Goal: Transaction & Acquisition: Purchase product/service

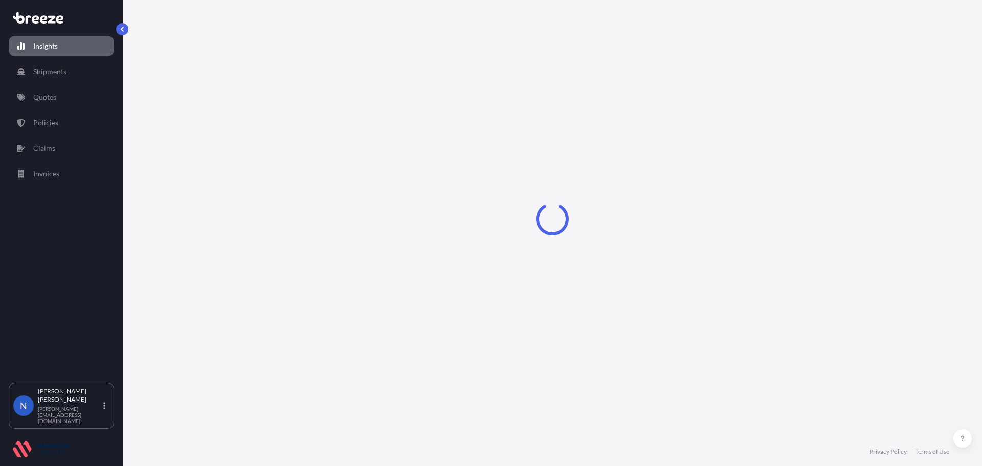
select select "2025"
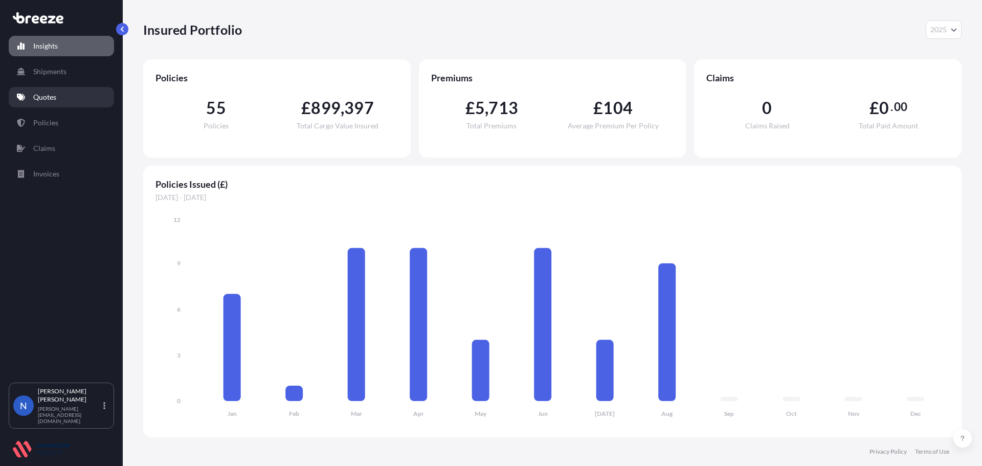
click at [39, 99] on p "Quotes" at bounding box center [44, 97] width 23 height 10
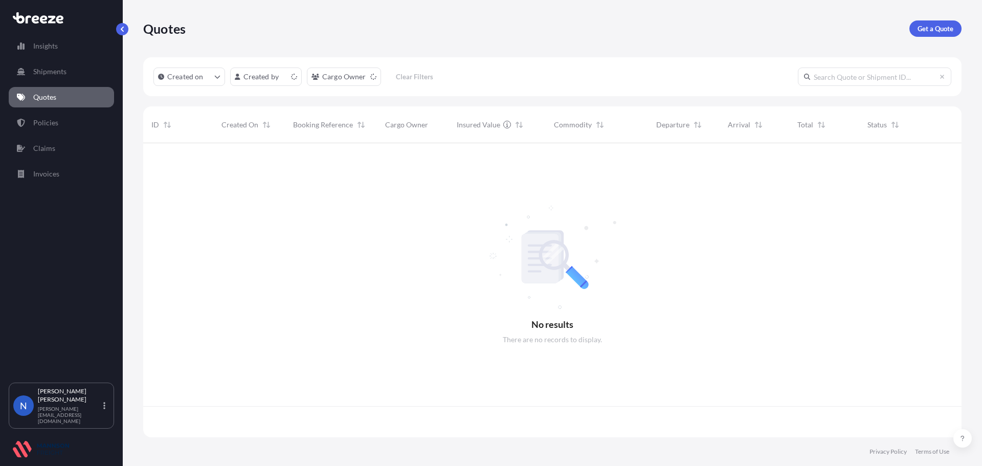
scroll to position [292, 811]
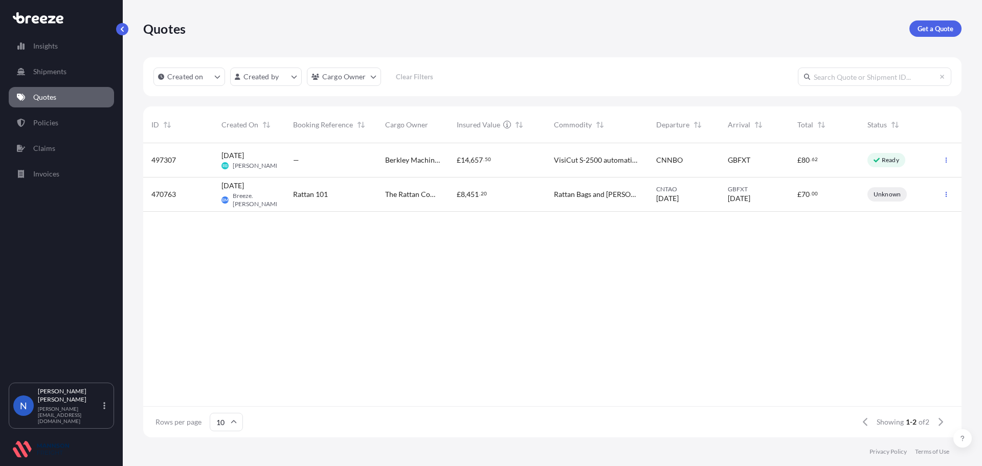
click at [35, 26] on div at bounding box center [61, 18] width 105 height 18
click at [36, 39] on link "Insights" at bounding box center [61, 46] width 105 height 20
select select "2025"
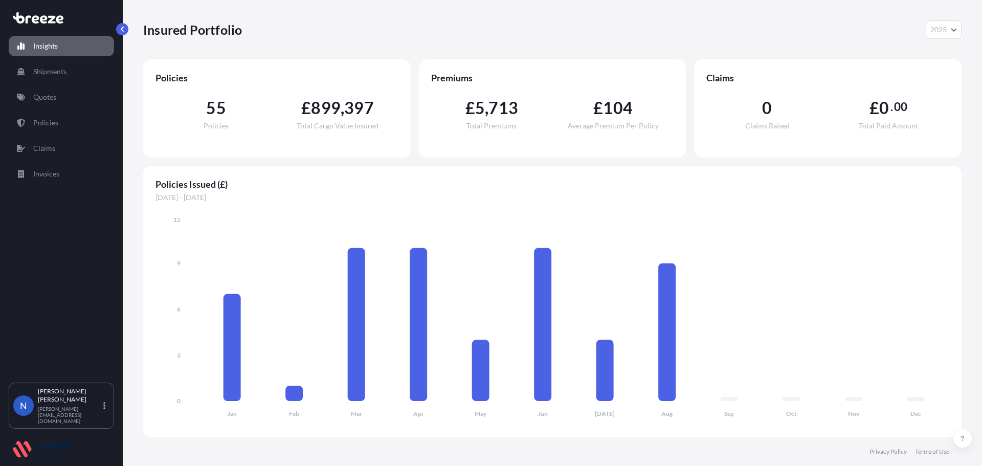
click at [462, 26] on div "Insured Portfolio 2025 2025 2024 2023 2022" at bounding box center [552, 29] width 818 height 18
click at [46, 15] on icon at bounding box center [38, 17] width 51 height 11
click at [72, 74] on link "Shipments" at bounding box center [61, 71] width 105 height 20
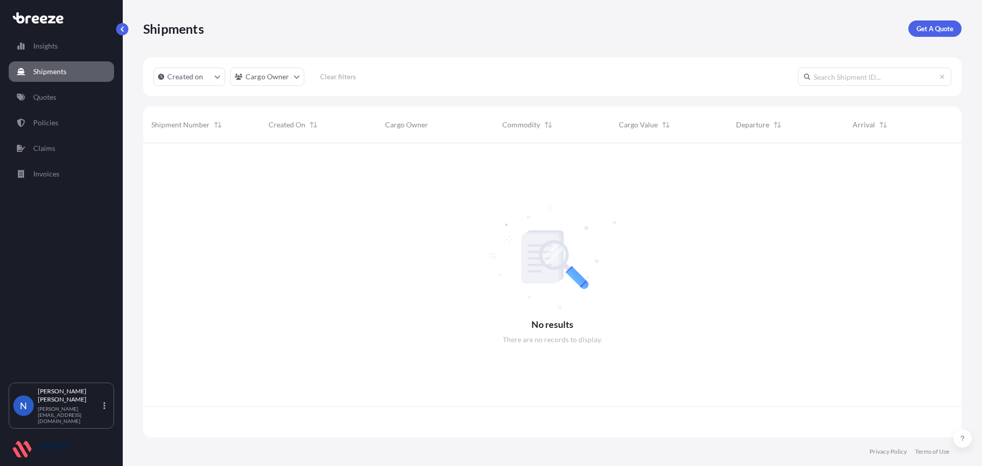
scroll to position [292, 811]
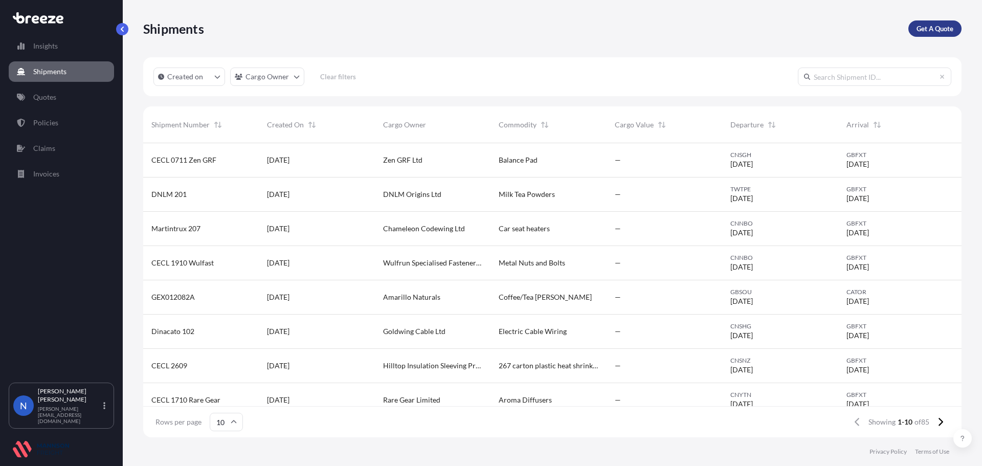
click at [919, 25] on p "Get A Quote" at bounding box center [935, 29] width 37 height 10
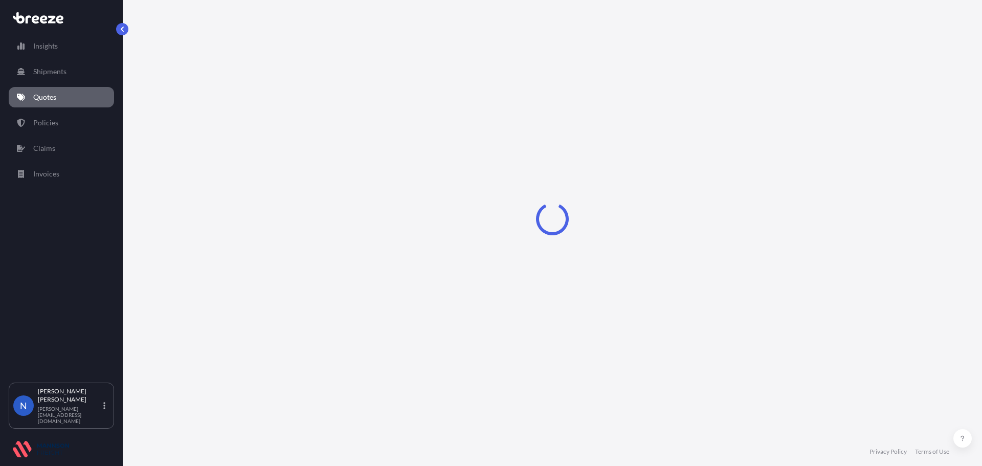
select select "Sea"
select select "1"
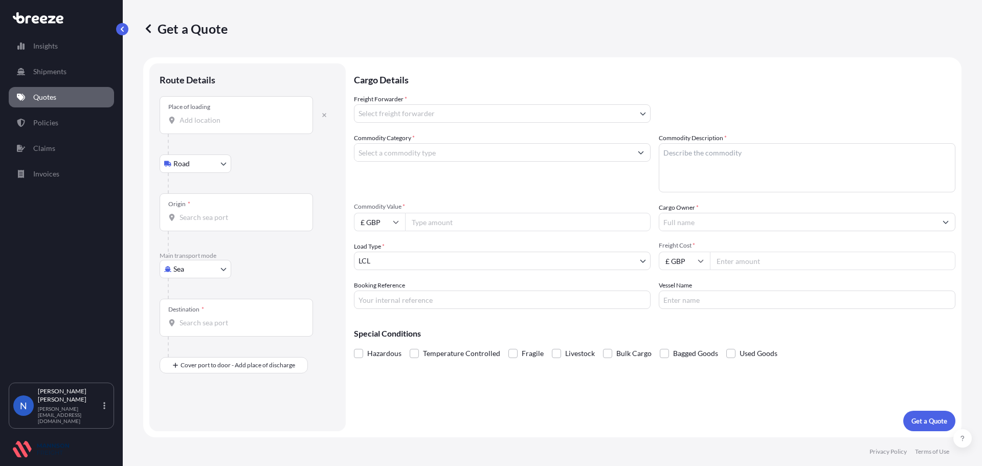
click at [238, 110] on div "Place of loading" at bounding box center [236, 115] width 153 height 38
click at [238, 115] on input "Place of loading" at bounding box center [240, 120] width 121 height 10
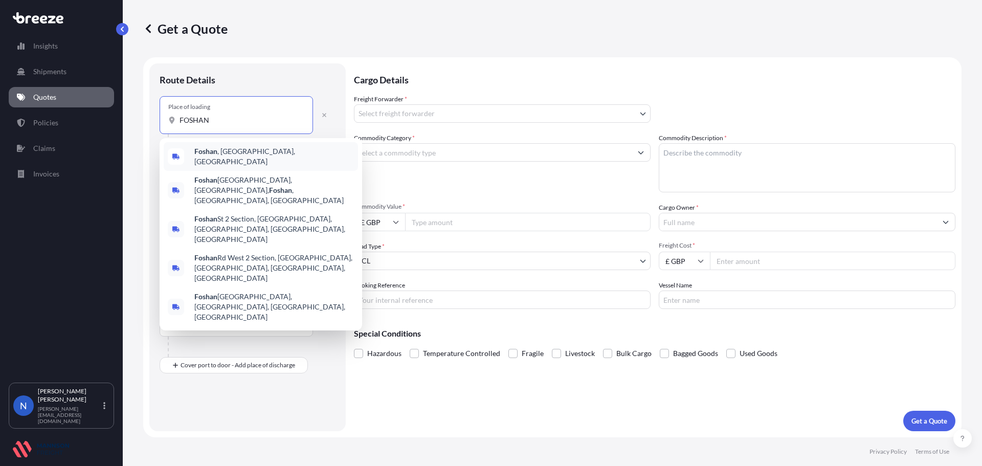
click at [246, 154] on span "[GEOGRAPHIC_DATA] , [GEOGRAPHIC_DATA], [GEOGRAPHIC_DATA]" at bounding box center [274, 156] width 160 height 20
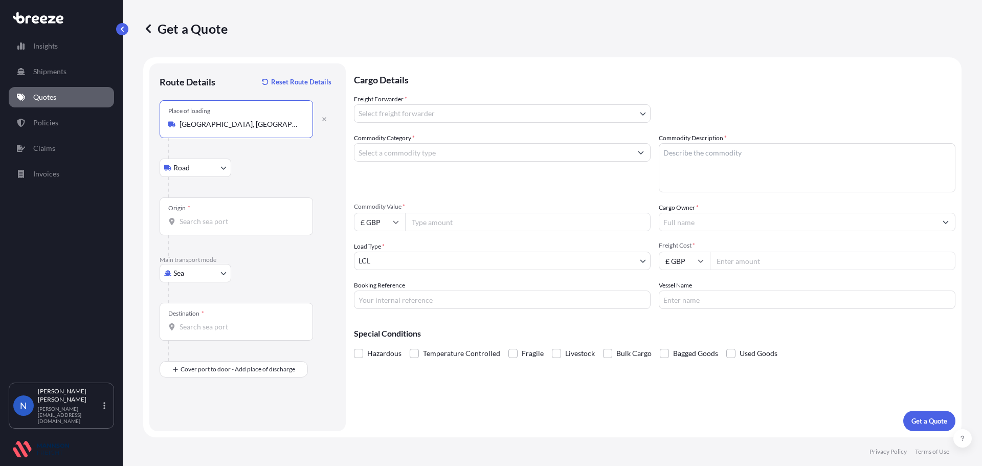
type input "[GEOGRAPHIC_DATA], [GEOGRAPHIC_DATA], [GEOGRAPHIC_DATA]"
click at [211, 220] on input "Origin *" at bounding box center [240, 221] width 121 height 10
click at [221, 258] on span "CNNSA - Nansha Pt, [GEOGRAPHIC_DATA]" at bounding box center [262, 256] width 137 height 10
type input "CNNSA - Nansha Pt, [GEOGRAPHIC_DATA]"
click at [188, 330] on input "Destination *" at bounding box center [240, 327] width 121 height 10
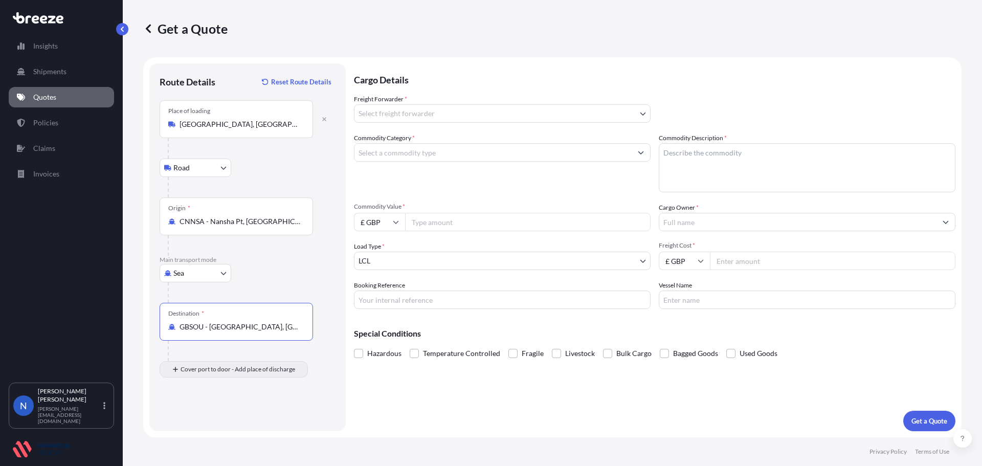
type input "GBSOU - [GEOGRAPHIC_DATA], [GEOGRAPHIC_DATA]"
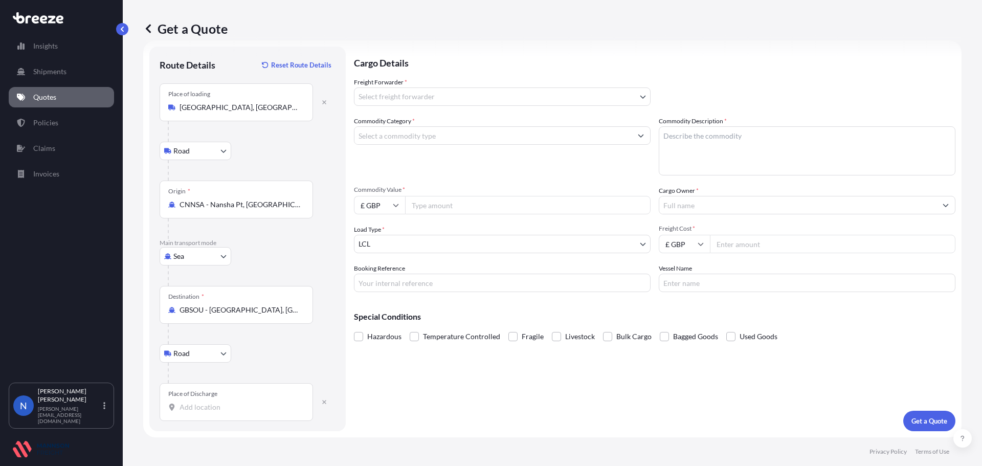
click at [220, 405] on input "Place of Discharge" at bounding box center [240, 407] width 121 height 10
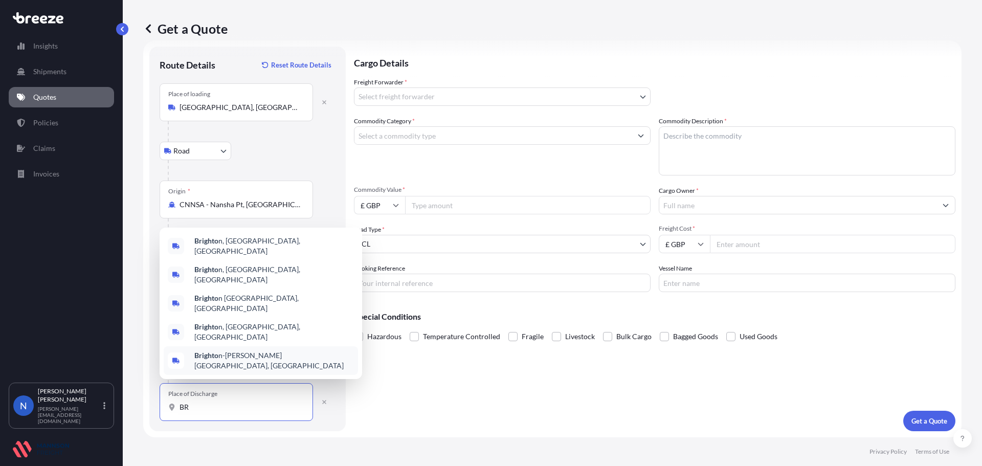
type input "B"
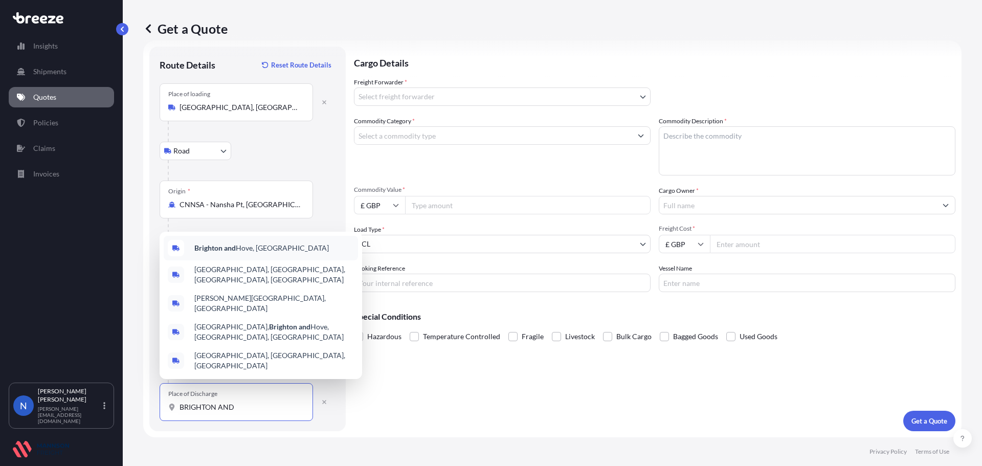
click at [290, 260] on div "Brighton and Hove, [GEOGRAPHIC_DATA]" at bounding box center [261, 248] width 194 height 25
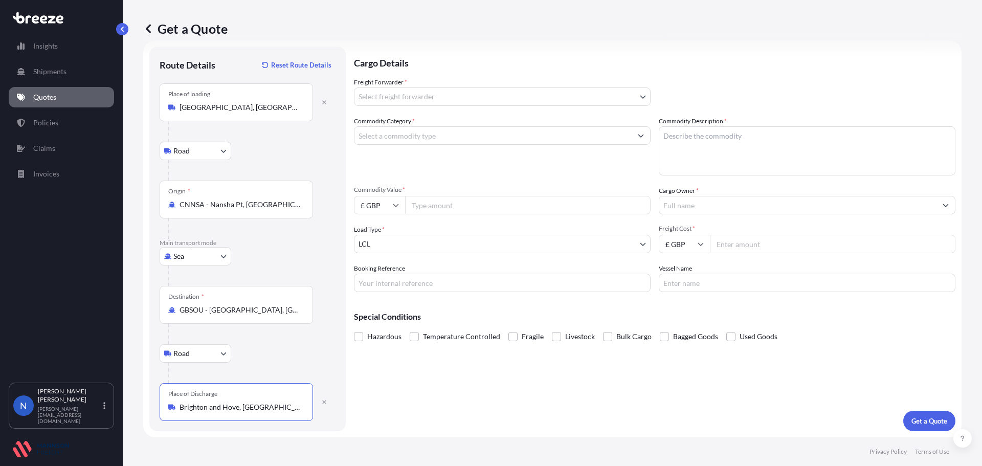
type input "Brighton and Hove, [GEOGRAPHIC_DATA]"
drag, startPoint x: 5, startPoint y: 243, endPoint x: 13, endPoint y: 250, distance: 10.2
click at [8, 248] on div "Insights Shipments Quotes Policies Claims Invoices N Nadine Taylor-Beck [EMAIL_…" at bounding box center [61, 233] width 123 height 466
click at [417, 97] on body "Insights Shipments Quotes Policies Claims Invoices N Nadine Taylor-Beck [EMAIL_…" at bounding box center [491, 233] width 982 height 466
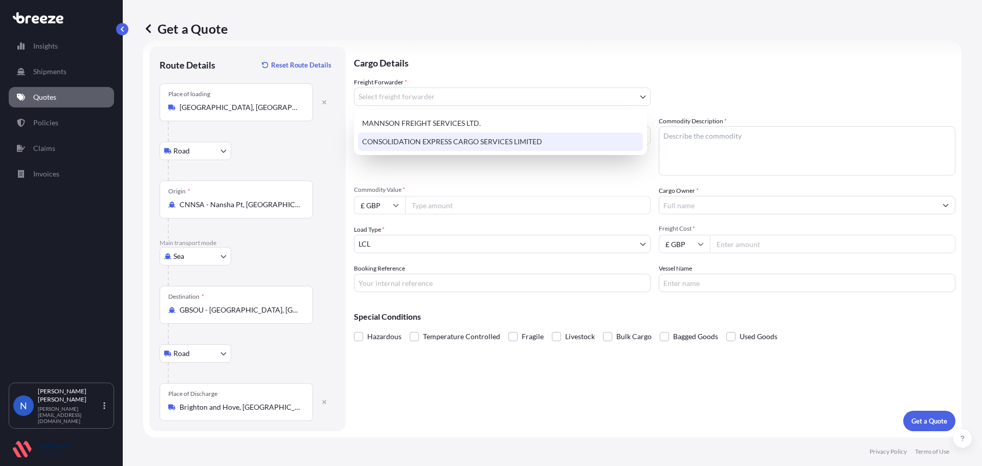
click at [419, 140] on div "CONSOLIDATION EXPRESS CARGO SERVICES LIMITED" at bounding box center [500, 141] width 285 height 18
select select "31421"
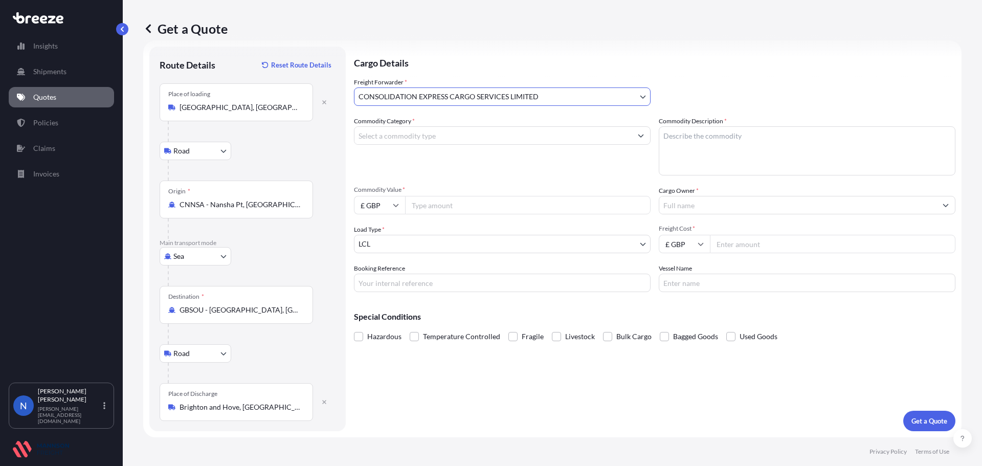
click at [419, 136] on input "Commodity Category *" at bounding box center [492, 135] width 277 height 18
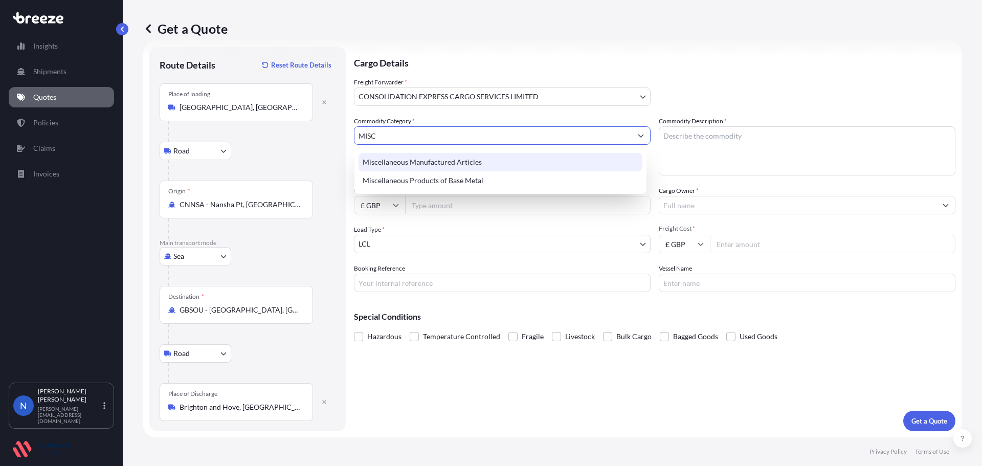
click at [425, 165] on div "Miscellaneous Manufactured Articles" at bounding box center [501, 162] width 284 height 18
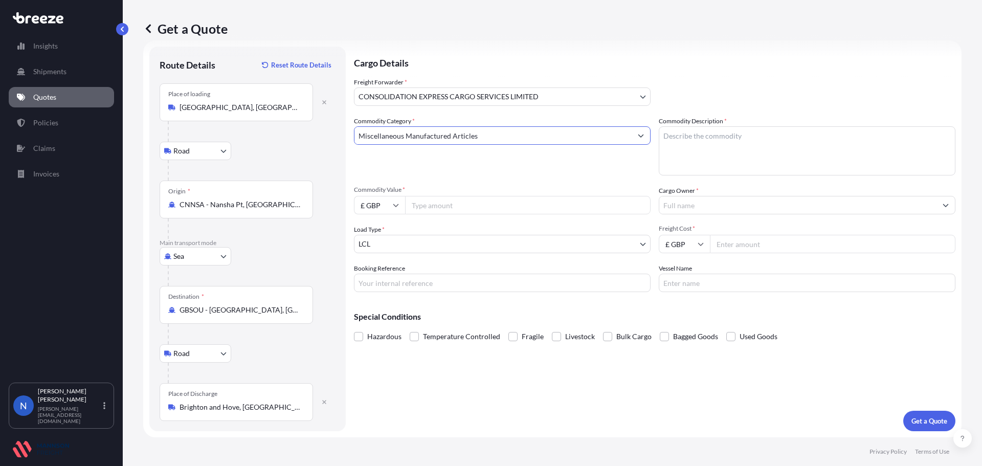
type input "Miscellaneous Manufactured Articles"
click at [686, 148] on textarea "Commodity Description *" at bounding box center [807, 150] width 297 height 49
type textarea "POLYCARBONATE SHEETS"
click at [490, 205] on input "Commodity Value *" at bounding box center [528, 205] width 246 height 18
click at [391, 206] on input "£ GBP" at bounding box center [379, 205] width 51 height 18
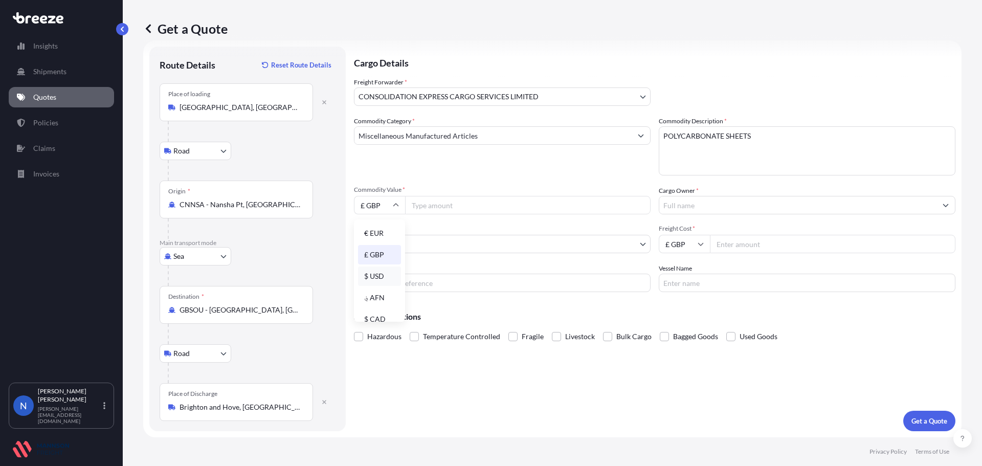
click at [377, 271] on div "$ USD" at bounding box center [379, 275] width 43 height 19
type input "$ USD"
click at [423, 207] on input "Commodity Value *" at bounding box center [528, 205] width 246 height 18
paste input "18420"
type input "18420.00"
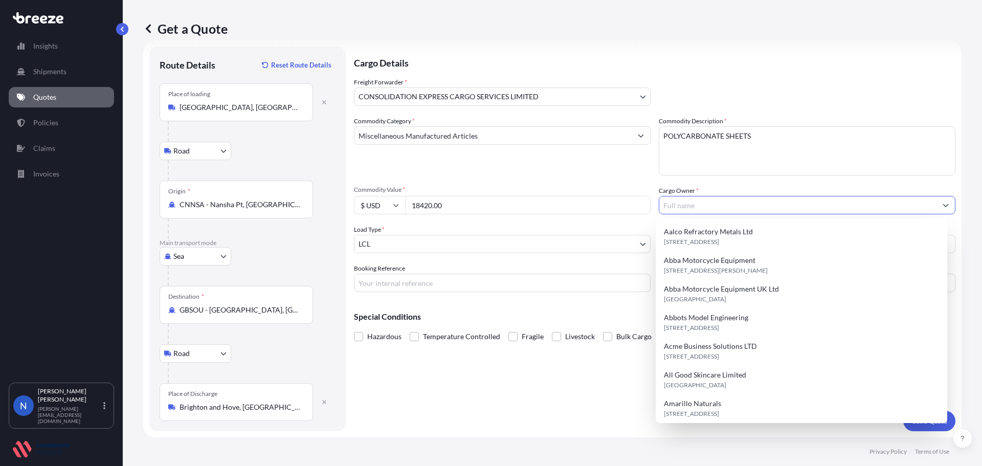
click at [713, 206] on input "Cargo Owner *" at bounding box center [797, 205] width 277 height 18
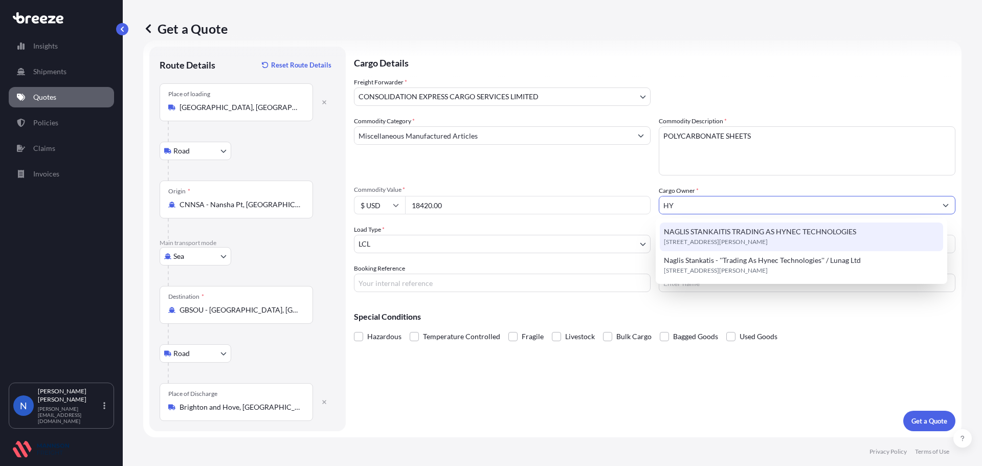
click at [718, 242] on span "[STREET_ADDRESS][PERSON_NAME]" at bounding box center [716, 242] width 104 height 10
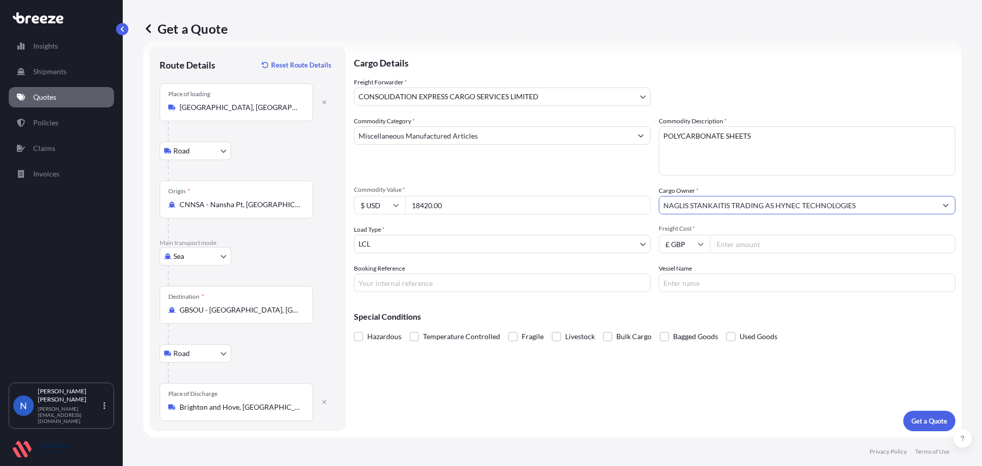
type input "NAGLIS STANKAITIS TRADING AS HYNEC TECHNOLOGIES"
click at [452, 249] on body "Insights Shipments Quotes Policies Claims Invoices N Nadine Taylor-Beck [EMAIL_…" at bounding box center [491, 233] width 982 height 466
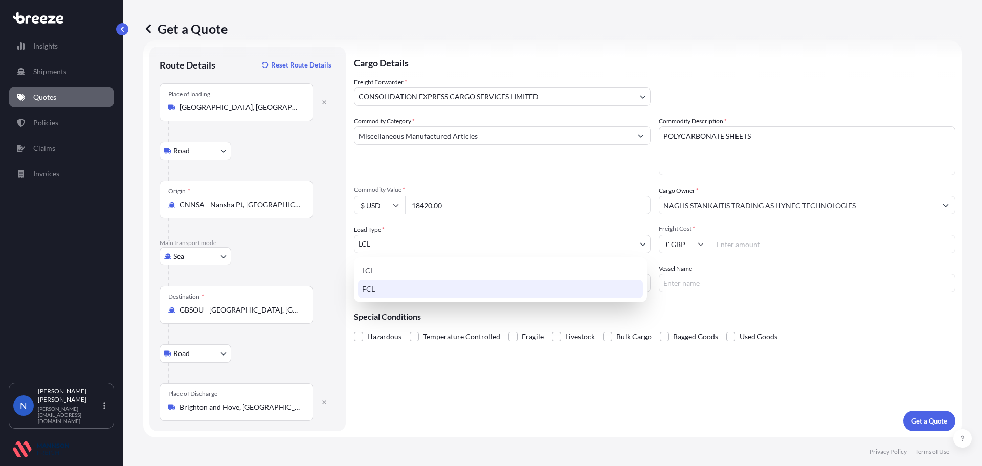
click at [434, 288] on div "FCL" at bounding box center [500, 289] width 285 height 18
select select "2"
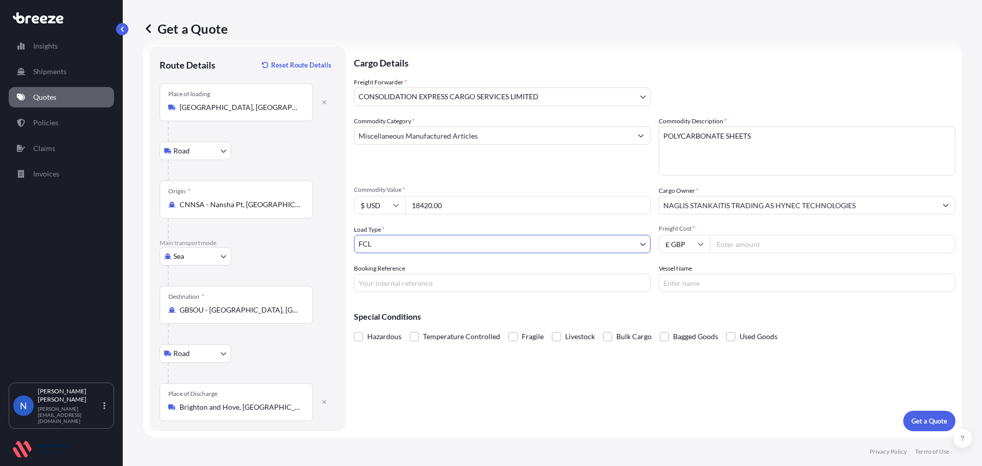
click at [733, 242] on input "Freight Cost *" at bounding box center [833, 244] width 246 height 18
type input "2934.00"
click at [476, 285] on input "Booking Reference" at bounding box center [502, 283] width 297 height 18
click at [402, 283] on input "GEODOMEX 103" at bounding box center [502, 283] width 297 height 18
click at [414, 282] on input "GEODOMEX1208KLP" at bounding box center [502, 283] width 297 height 18
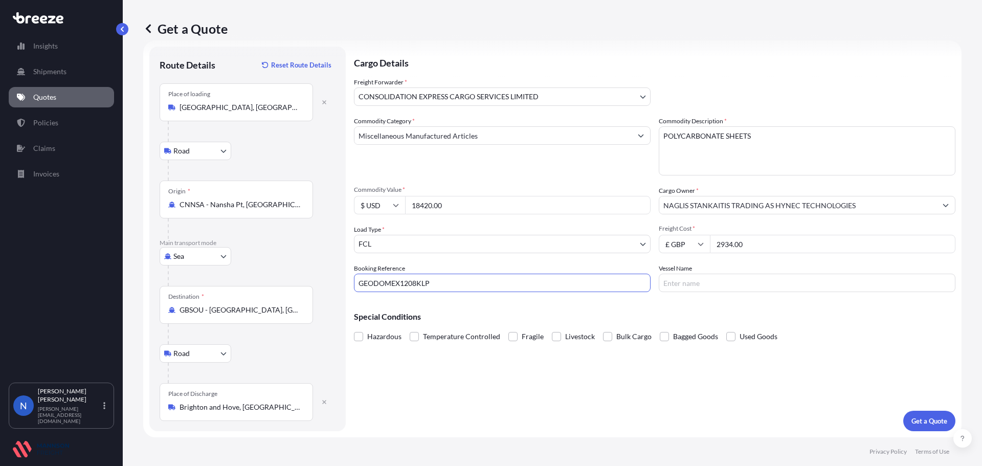
click at [416, 283] on input "GEODOMEX1208KLP" at bounding box center [502, 283] width 297 height 18
type input "GEODOMEX1208 KLP"
click at [694, 281] on input "Vessel Name" at bounding box center [807, 283] width 297 height 18
type input "YM TROPHY"
click at [916, 418] on p "Get a Quote" at bounding box center [929, 421] width 36 height 10
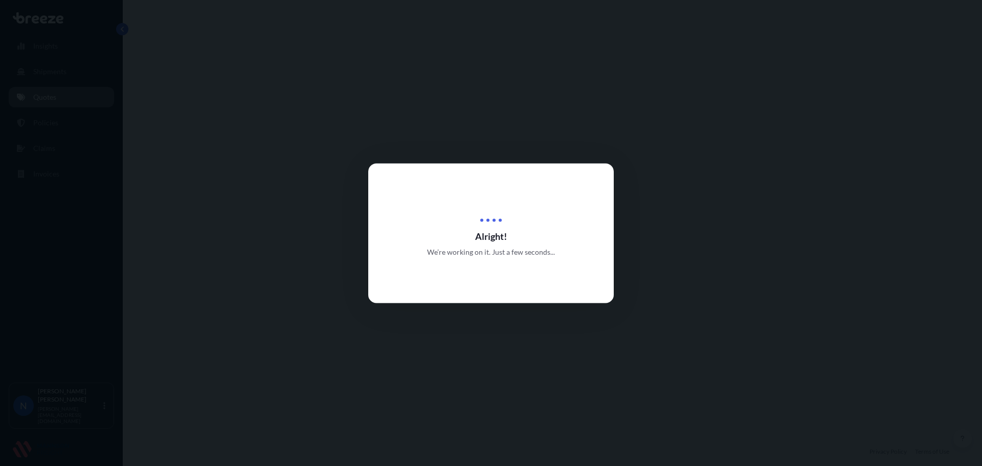
select select "Road"
select select "Sea"
select select "Road"
select select "31421"
select select "2"
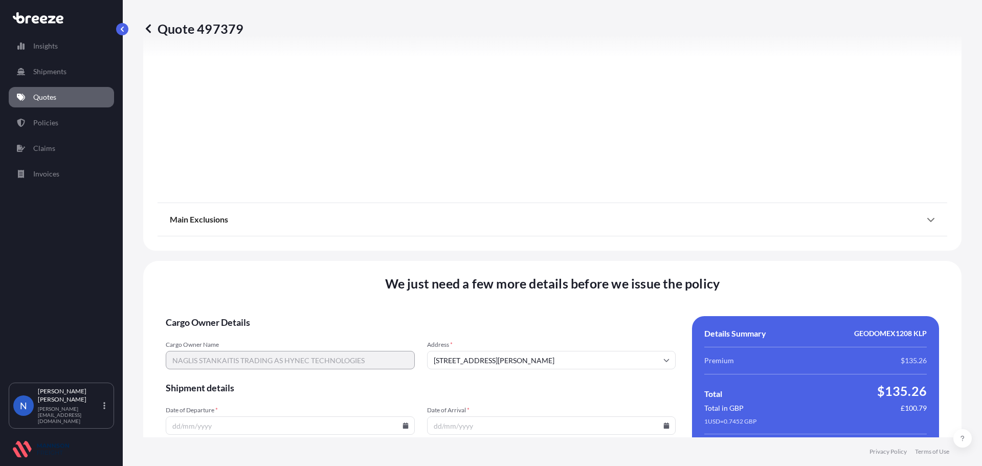
scroll to position [1361, 0]
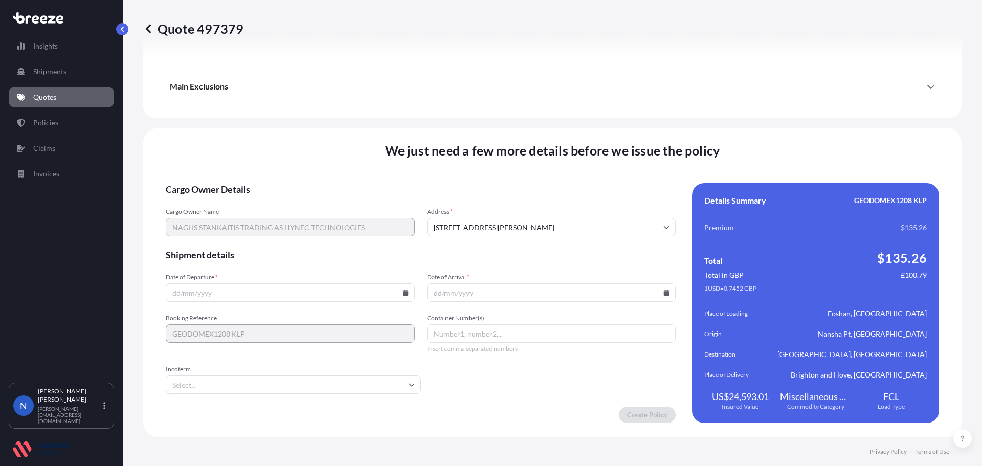
click at [247, 293] on input "Date of Departure *" at bounding box center [290, 292] width 249 height 18
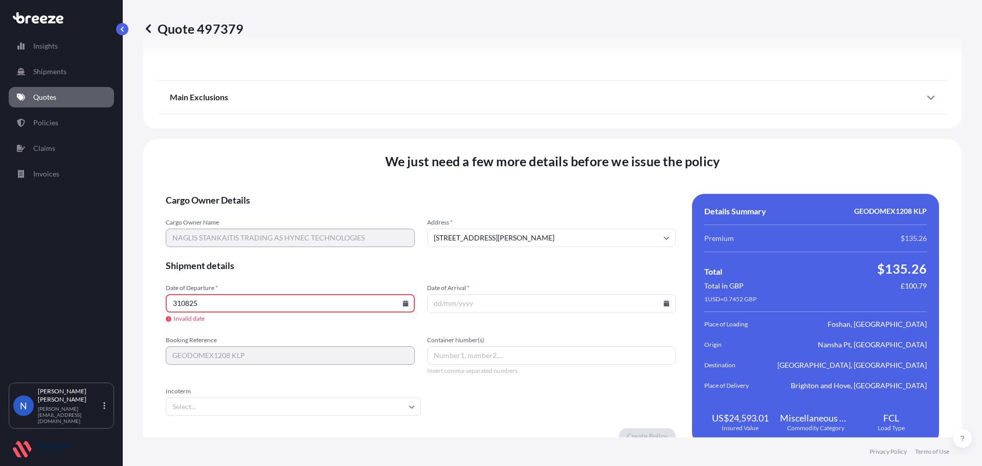
click at [403, 306] on input "310825" at bounding box center [290, 303] width 249 height 18
click at [404, 301] on icon at bounding box center [406, 303] width 6 height 6
click at [363, 253] on button "31" at bounding box center [360, 251] width 16 height 16
type input "[DATE]"
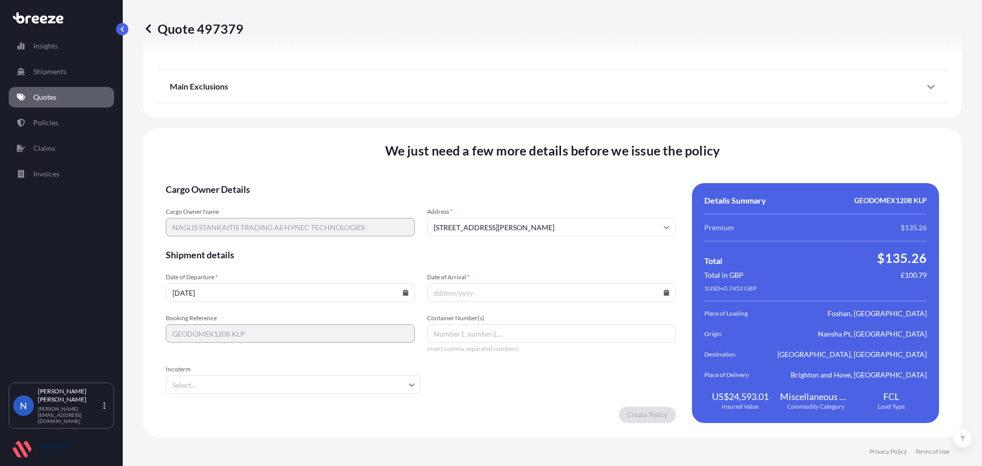
click at [487, 294] on input "Date of Arrival *" at bounding box center [551, 292] width 249 height 18
click at [664, 293] on icon at bounding box center [667, 293] width 6 height 6
click at [613, 119] on button at bounding box center [617, 120] width 16 height 16
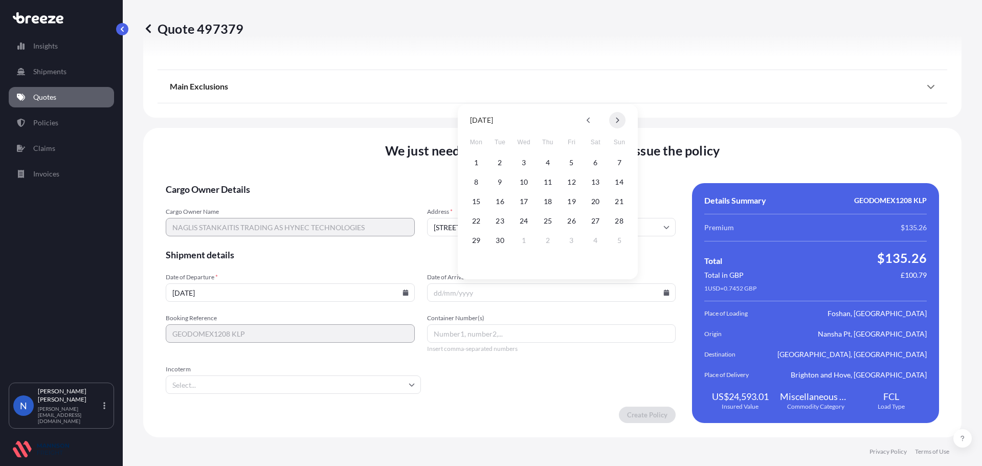
click at [615, 119] on button at bounding box center [617, 120] width 16 height 16
click at [596, 164] on button "4" at bounding box center [595, 162] width 16 height 16
type input "[DATE]"
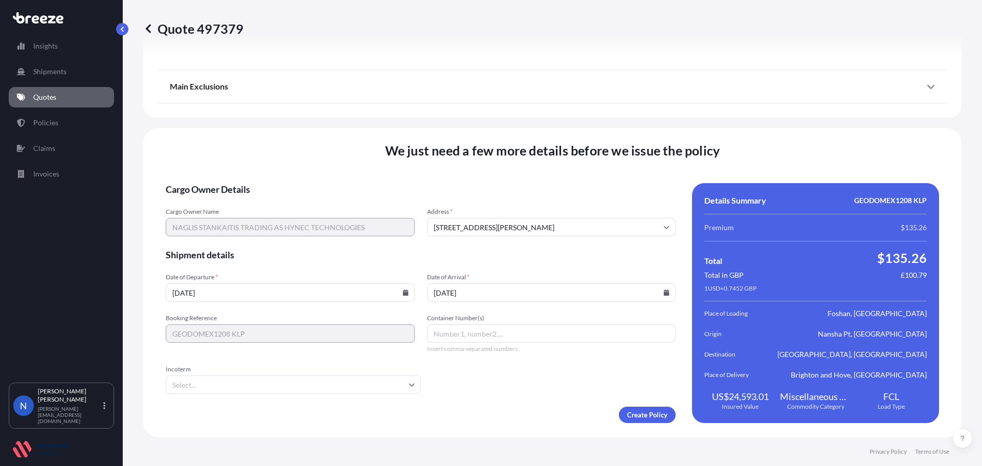
click at [443, 336] on input "Container Number(s)" at bounding box center [551, 333] width 249 height 18
type input "BEAU2389049"
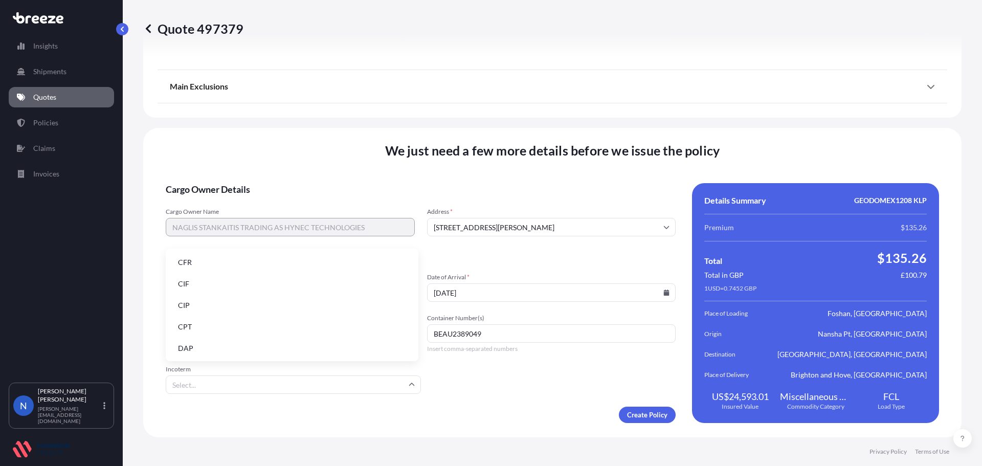
click at [403, 381] on input "Incoterm" at bounding box center [293, 384] width 255 height 18
click at [349, 382] on input "Incoterm" at bounding box center [293, 384] width 255 height 18
click at [265, 339] on li "FOB" at bounding box center [292, 347] width 244 height 19
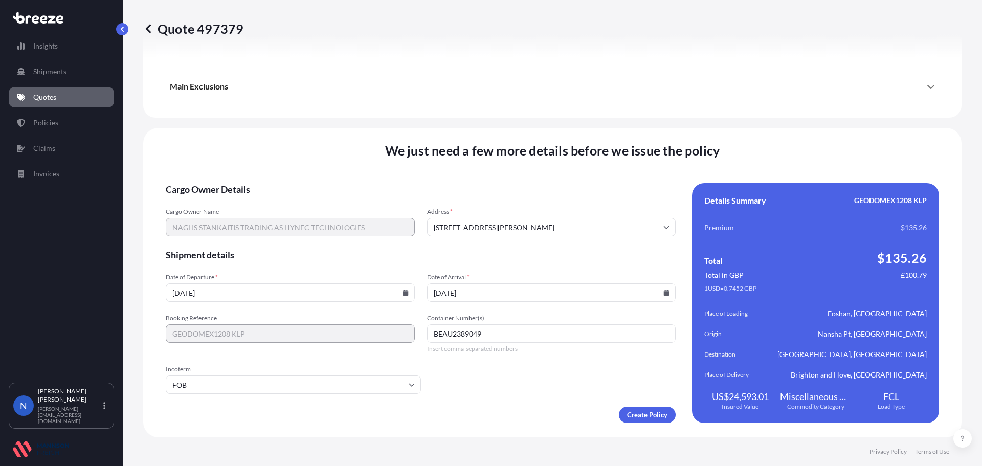
drag, startPoint x: 492, startPoint y: 393, endPoint x: 492, endPoint y: 383, distance: 10.8
click at [492, 393] on form "Cargo Owner Details Cargo Owner Name [PERSON_NAME] TRADING AS HYNEC TECHNOLOGIE…" at bounding box center [421, 303] width 510 height 240
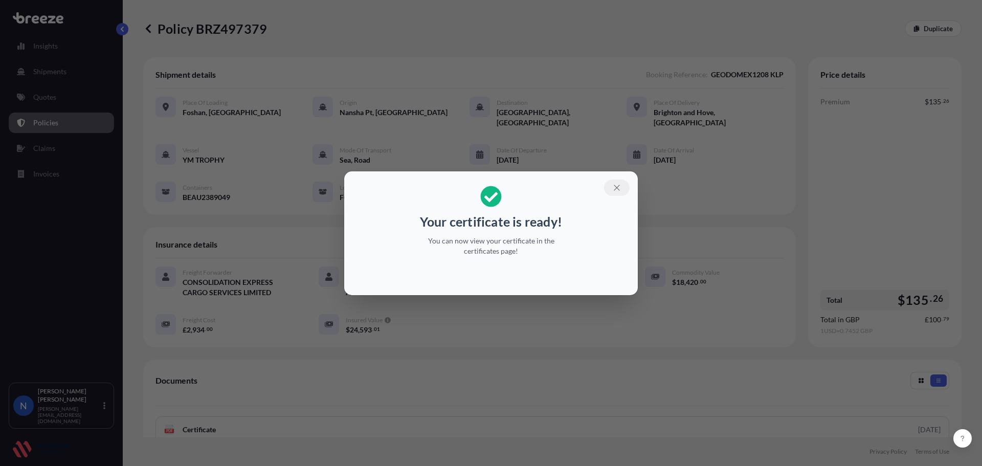
click at [624, 187] on button "button" at bounding box center [617, 188] width 26 height 16
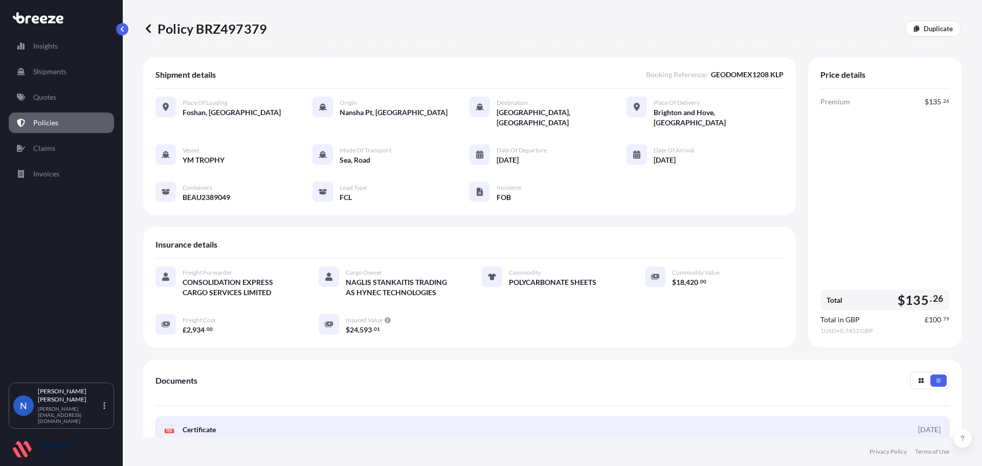
click at [918, 425] on div "[DATE]" at bounding box center [929, 430] width 23 height 10
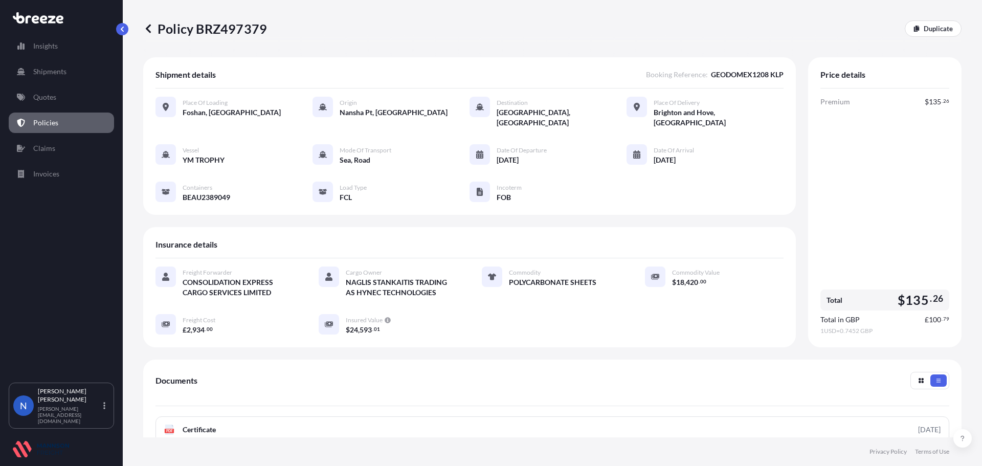
click at [81, 119] on link "Policies" at bounding box center [61, 123] width 105 height 20
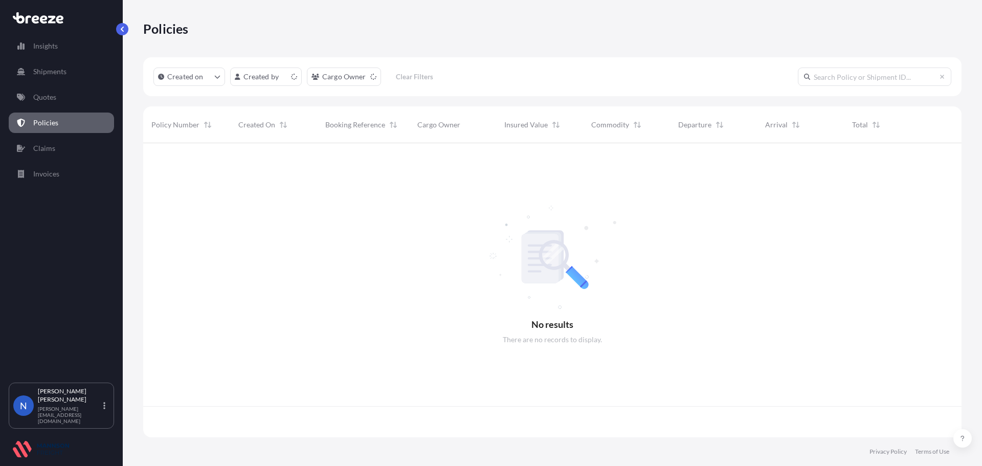
scroll to position [292, 811]
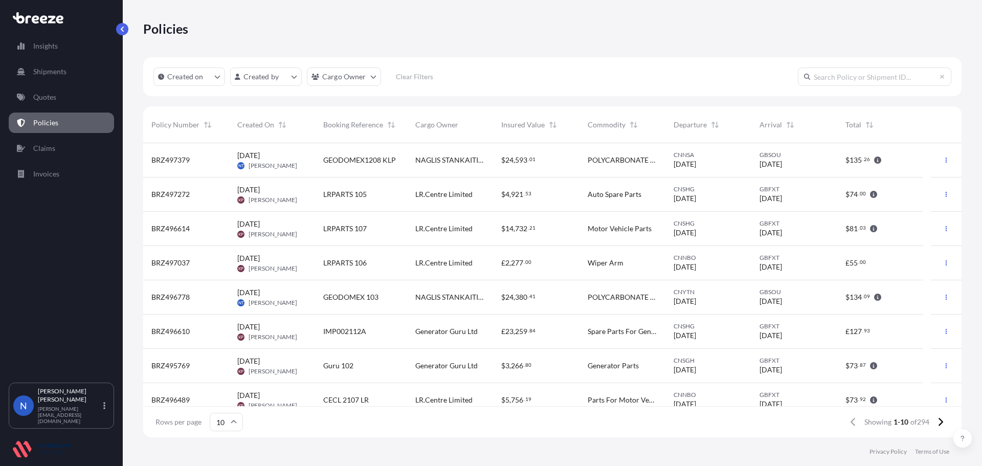
click at [877, 298] on icon "button" at bounding box center [877, 297] width 7 height 7
click at [640, 363] on div "Generator Parts" at bounding box center [623, 366] width 70 height 10
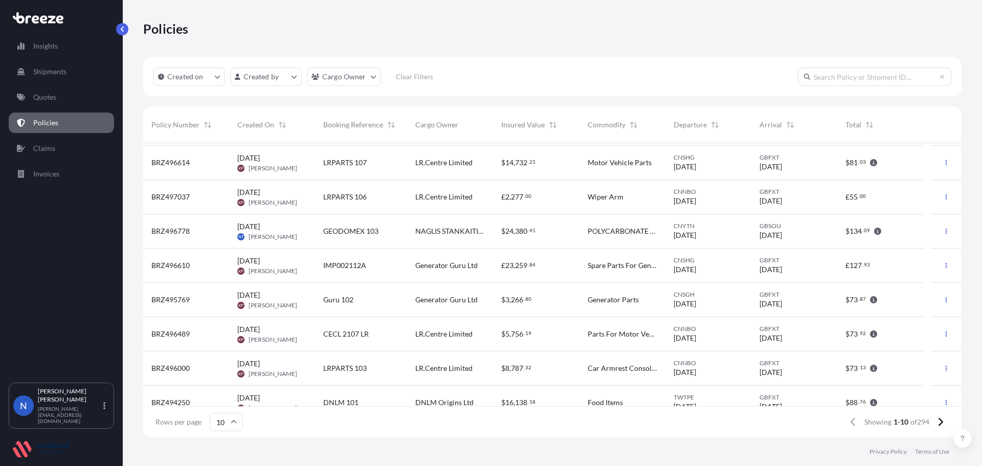
scroll to position [80, 0]
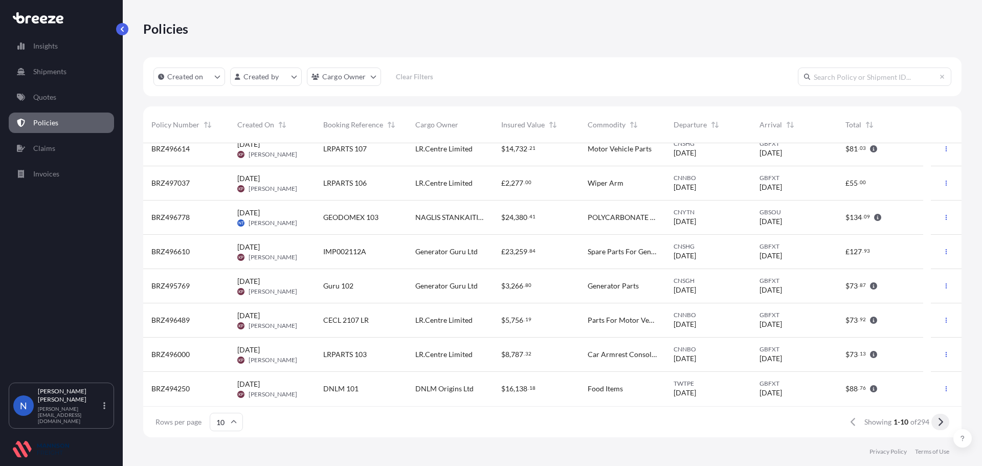
click at [943, 422] on icon at bounding box center [941, 422] width 5 height 8
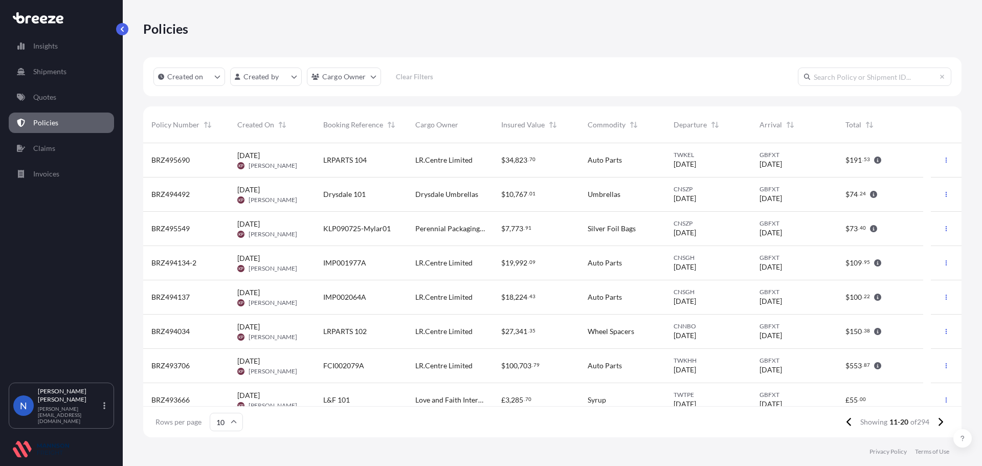
click at [832, 80] on input "text" at bounding box center [874, 77] width 153 height 18
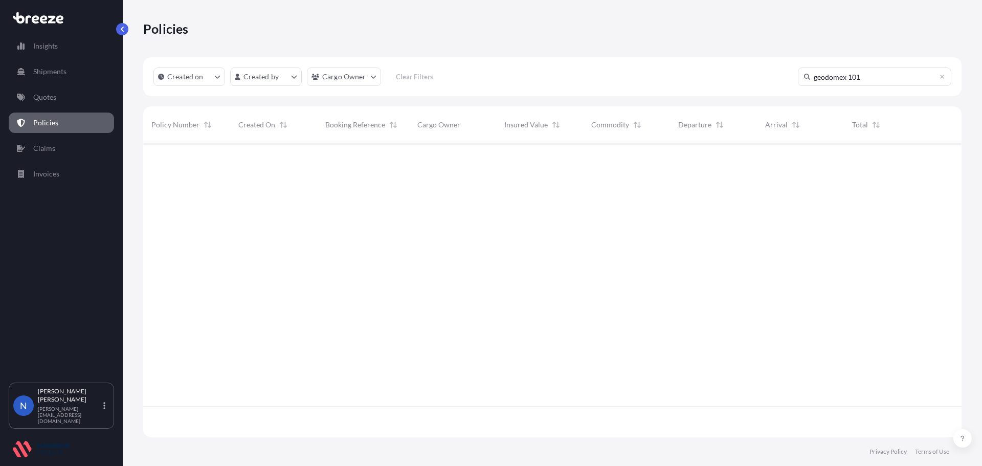
type input "geodomex 101"
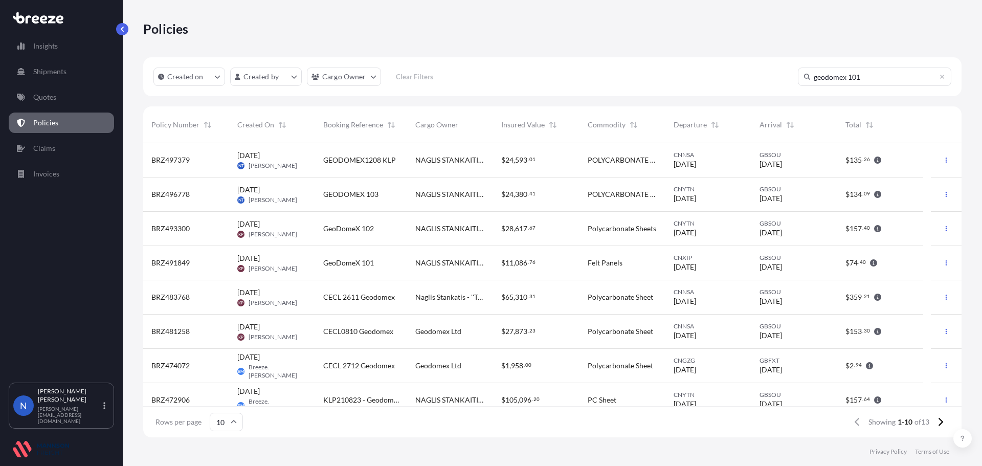
click at [970, 134] on div "Policies Created on Created by Cargo Owner Clear Filters geodomex 101 Policy Nu…" at bounding box center [552, 218] width 859 height 437
click at [499, 216] on div "$ 28 , 617 . 67" at bounding box center [536, 229] width 86 height 34
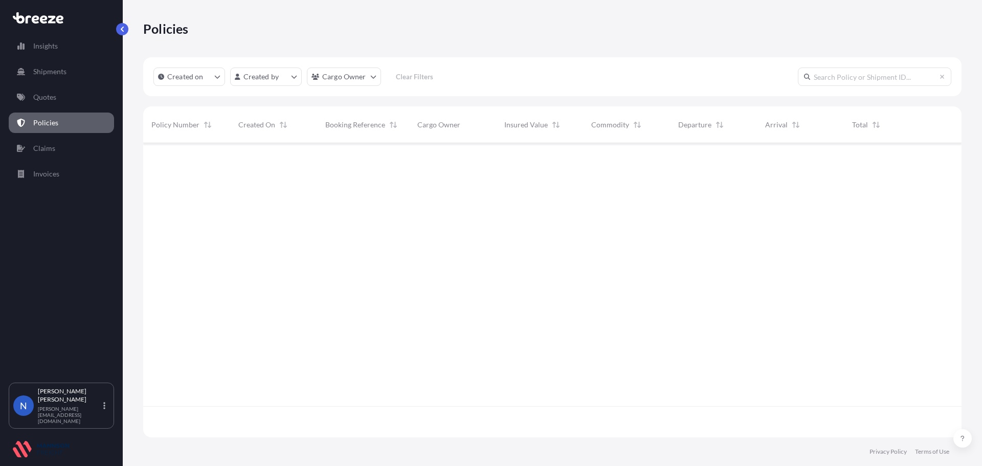
scroll to position [292, 811]
